Goal: Transaction & Acquisition: Purchase product/service

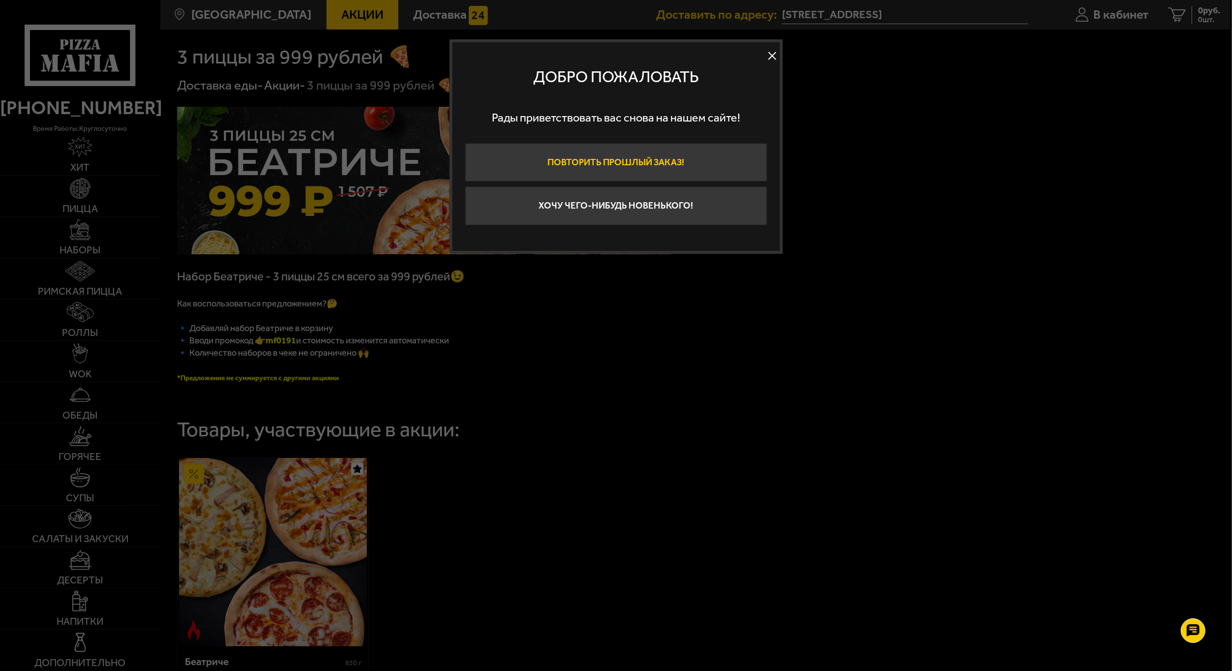
click at [706, 164] on button "Повторить прошлый заказ!" at bounding box center [616, 162] width 302 height 38
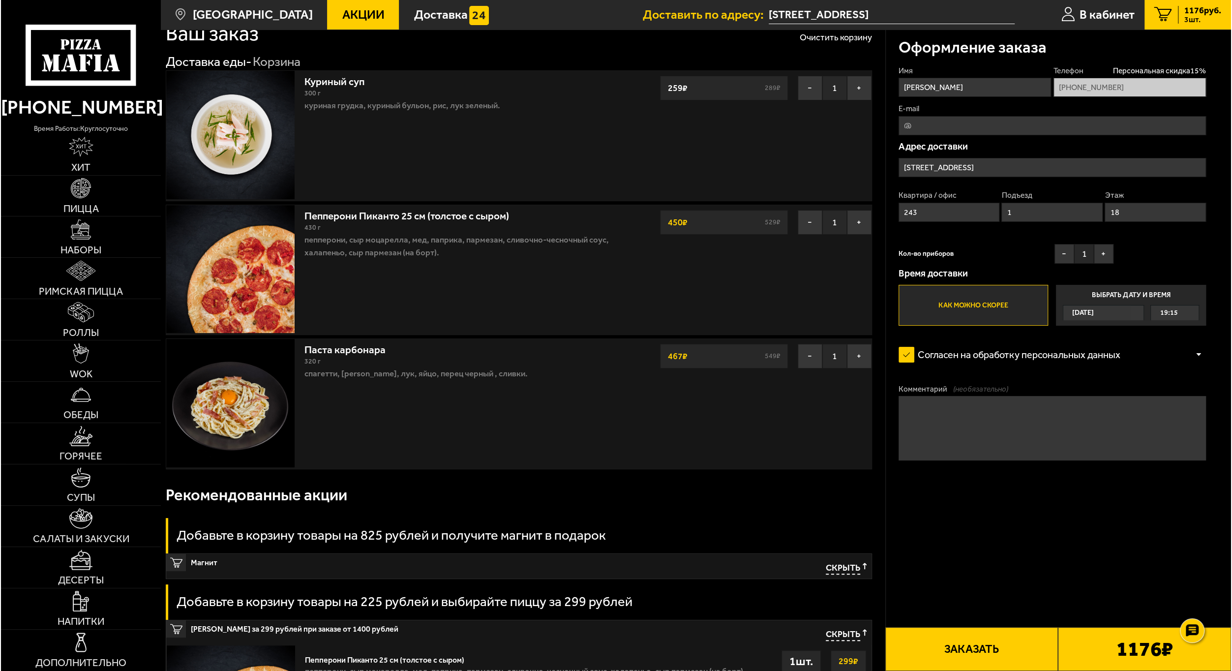
scroll to position [49, 0]
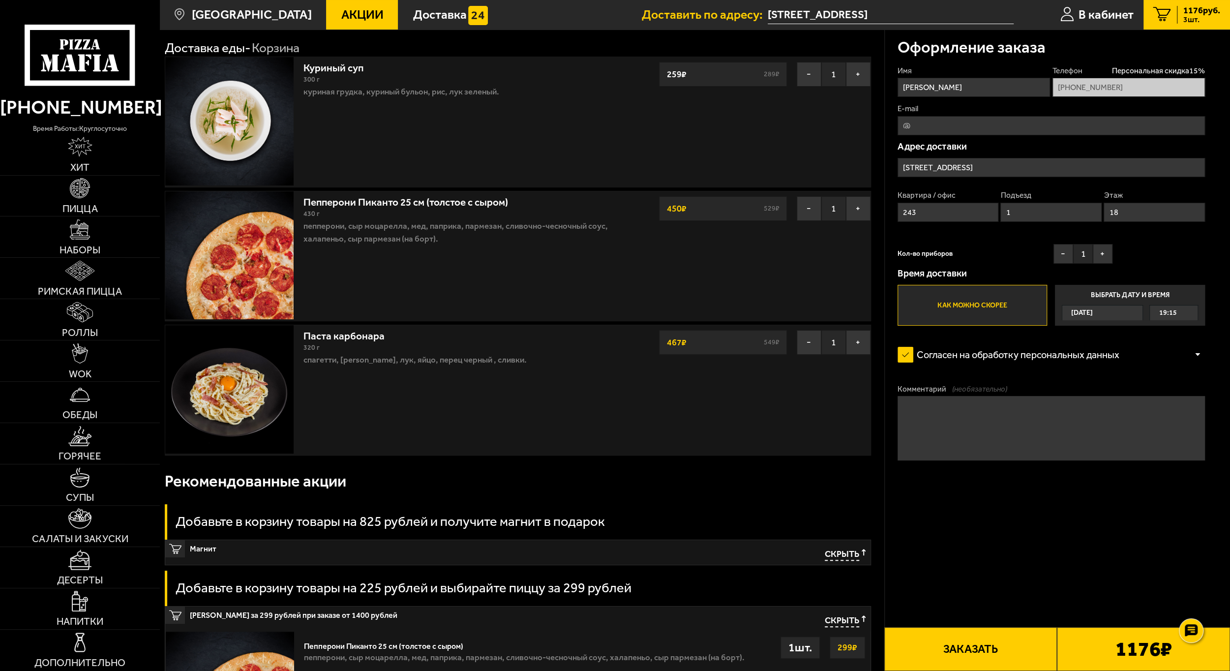
click at [1096, 656] on div "1176 ₽" at bounding box center [1143, 649] width 173 height 44
click at [979, 652] on button "Заказать" at bounding box center [970, 649] width 173 height 44
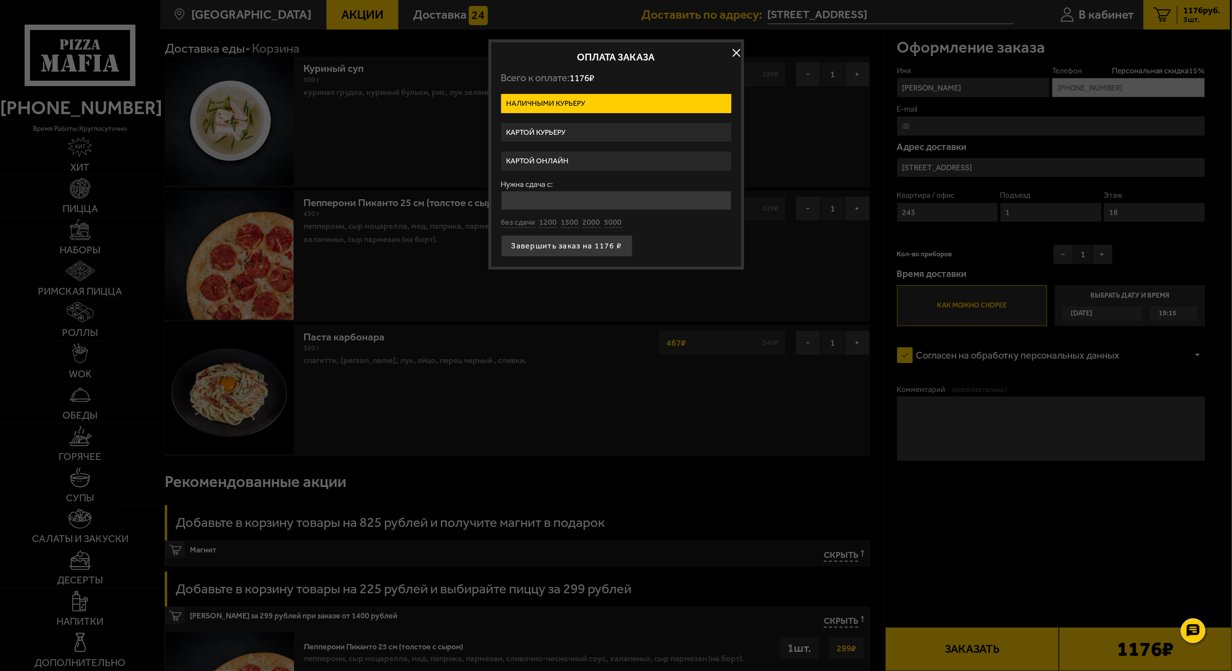
click at [564, 156] on label "Картой онлайн" at bounding box center [616, 160] width 230 height 19
click at [0, 0] on input "Картой онлайн" at bounding box center [0, 0] width 0 height 0
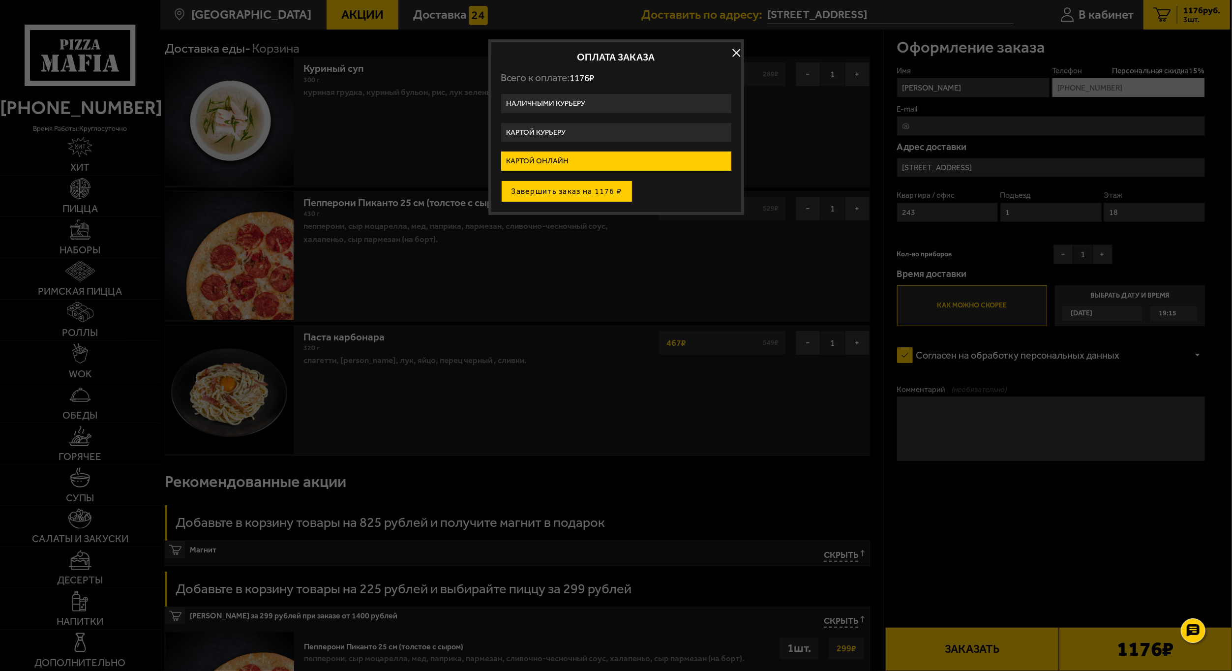
click at [570, 190] on button "Завершить заказ на 1176 ₽" at bounding box center [566, 191] width 131 height 22
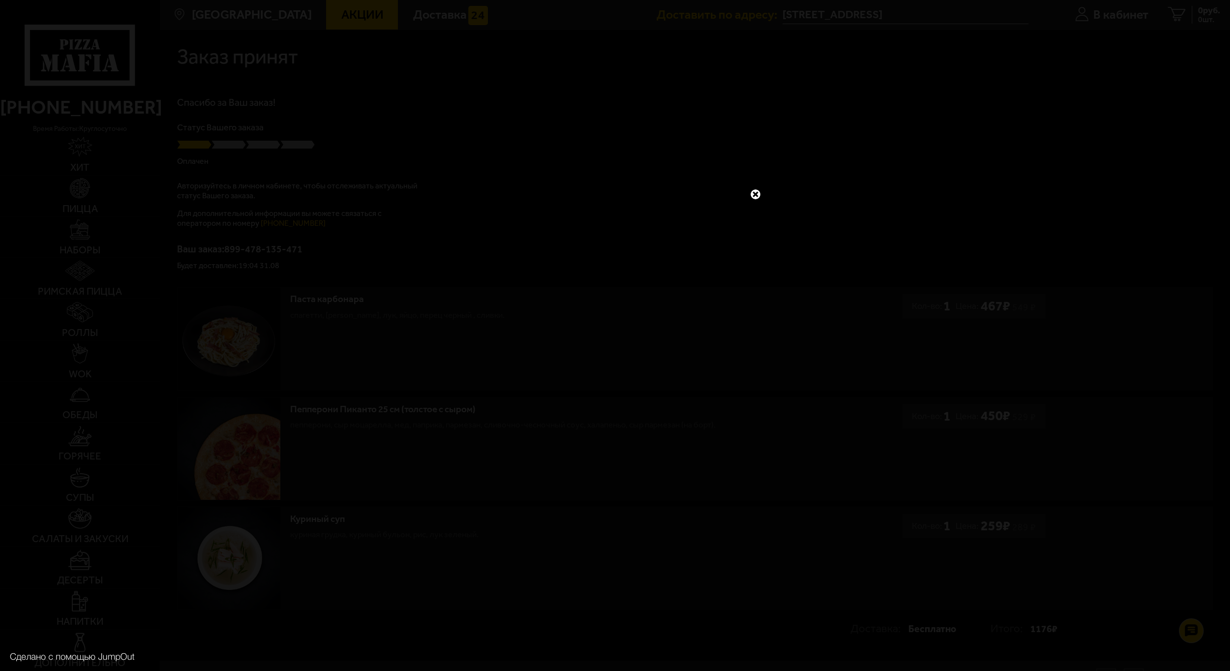
click at [756, 189] on link at bounding box center [755, 194] width 13 height 13
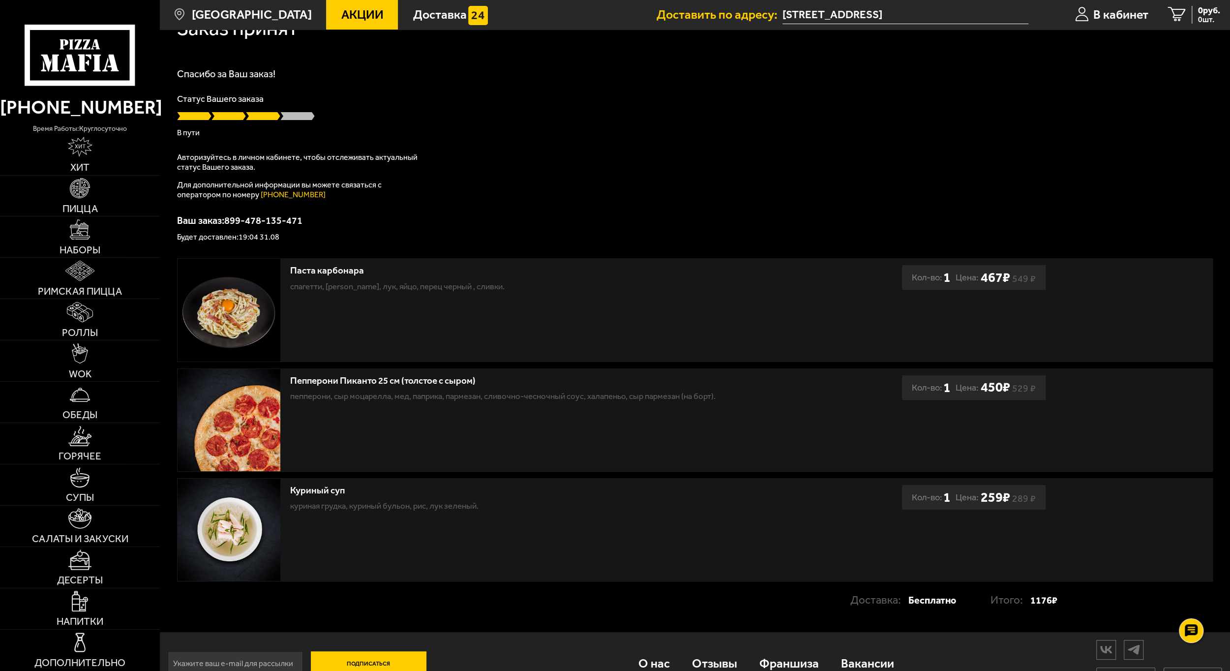
scroll to position [53, 0]
